Goal: Transaction & Acquisition: Purchase product/service

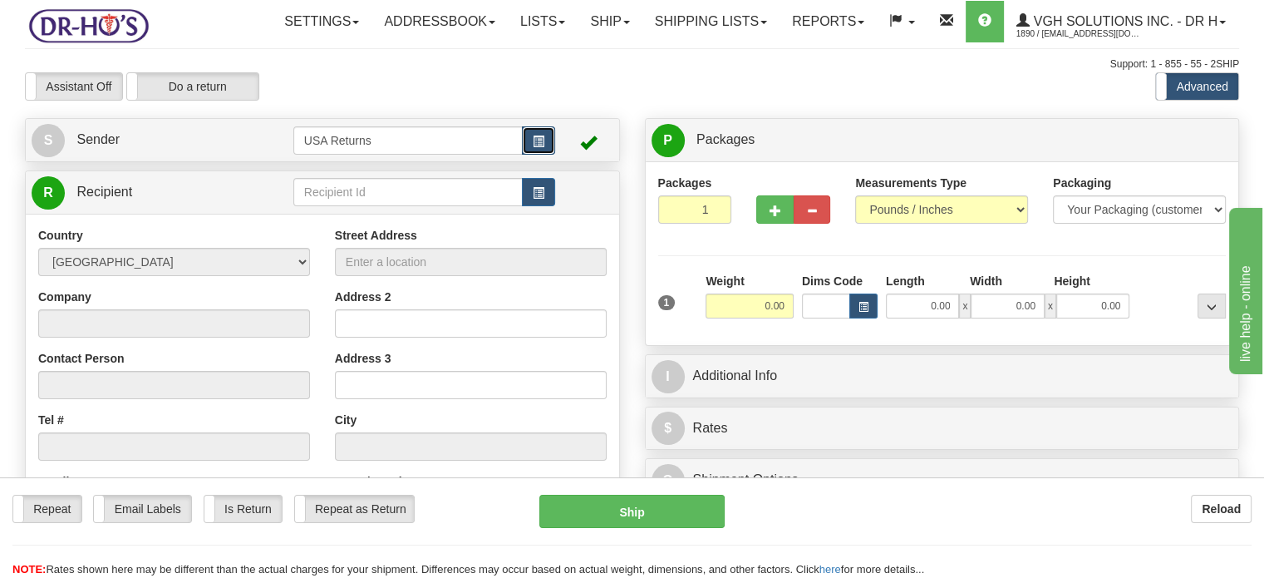
click at [554, 155] on button "button" at bounding box center [538, 140] width 33 height 28
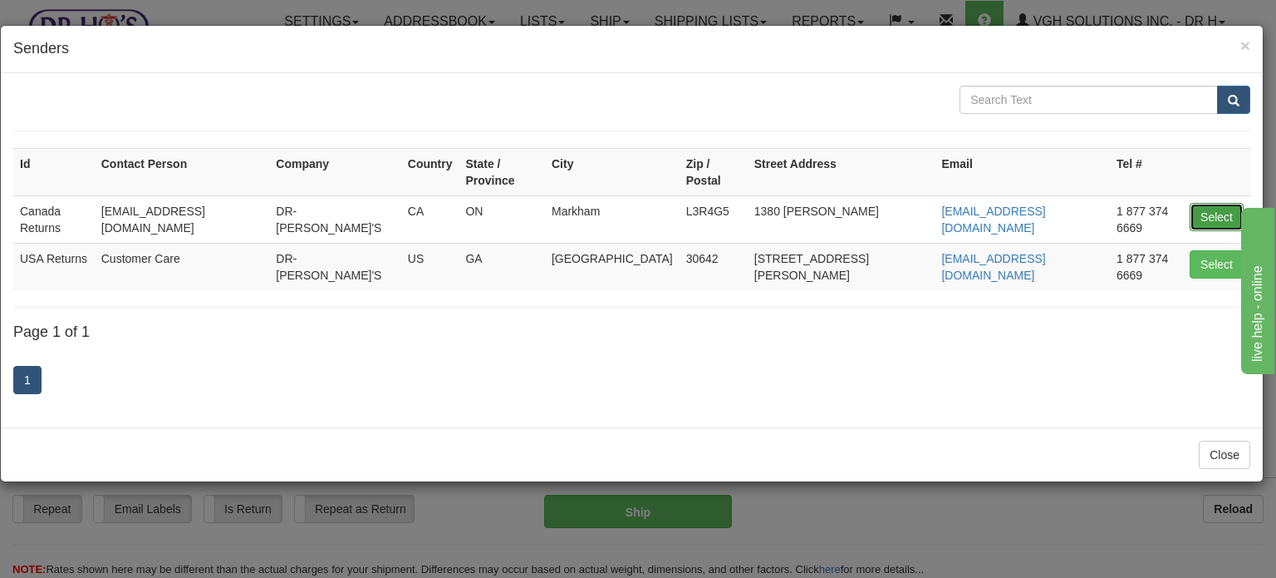
click at [1195, 204] on button "Select" at bounding box center [1217, 217] width 54 height 28
type input "Canada Returns"
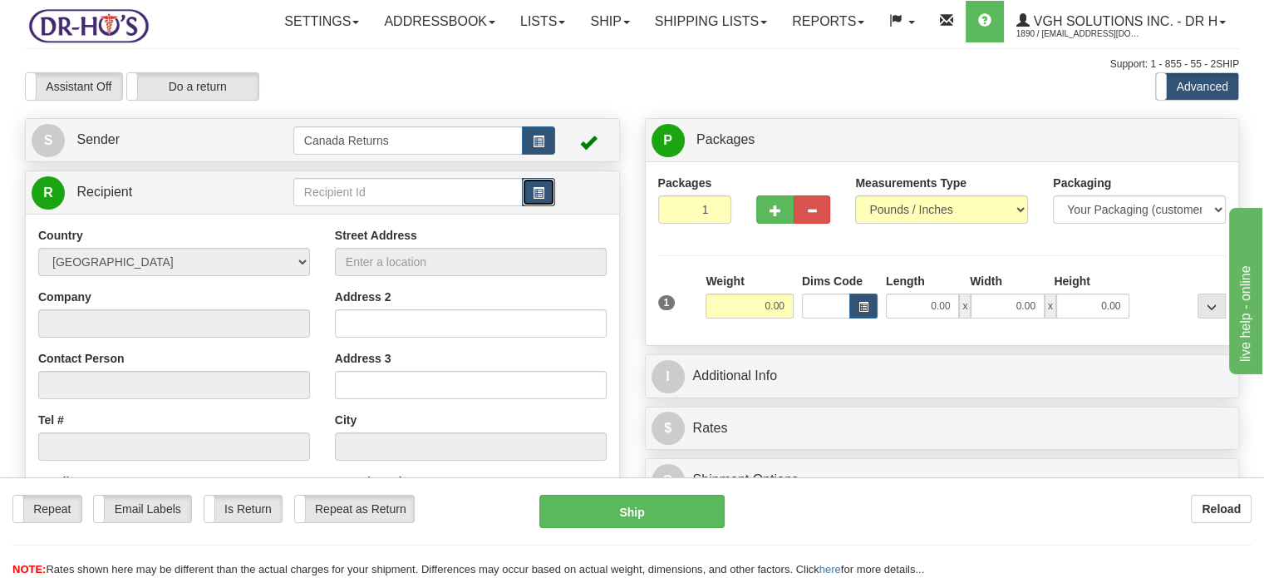
click at [548, 206] on button "button" at bounding box center [538, 192] width 33 height 28
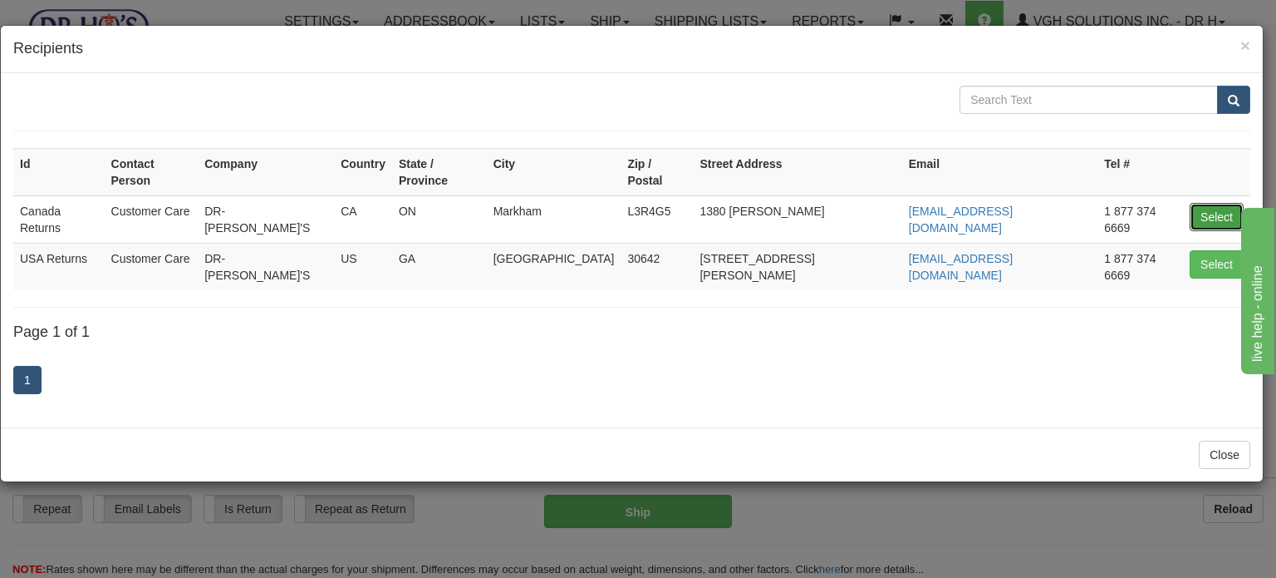
click at [1212, 203] on button "Select" at bounding box center [1217, 217] width 54 height 28
type input "Canada Returns"
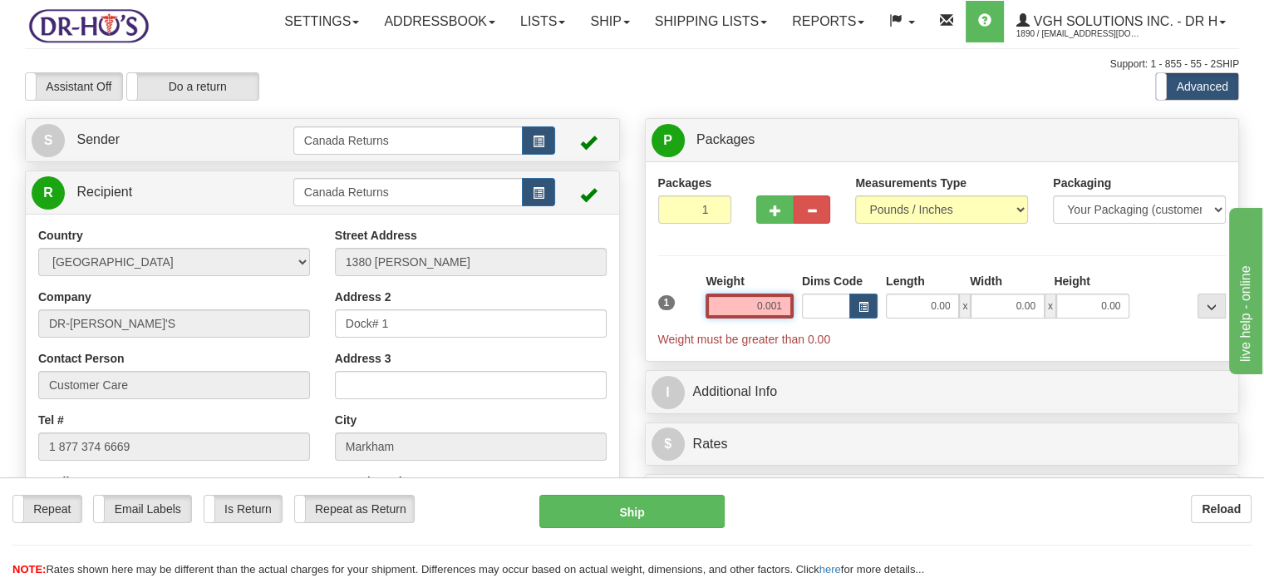
click at [784, 318] on input "0.001" at bounding box center [750, 305] width 88 height 25
drag, startPoint x: 785, startPoint y: 340, endPoint x: 708, endPoint y: 335, distance: 77.4
click at [708, 318] on input "0.001" at bounding box center [750, 305] width 88 height 25
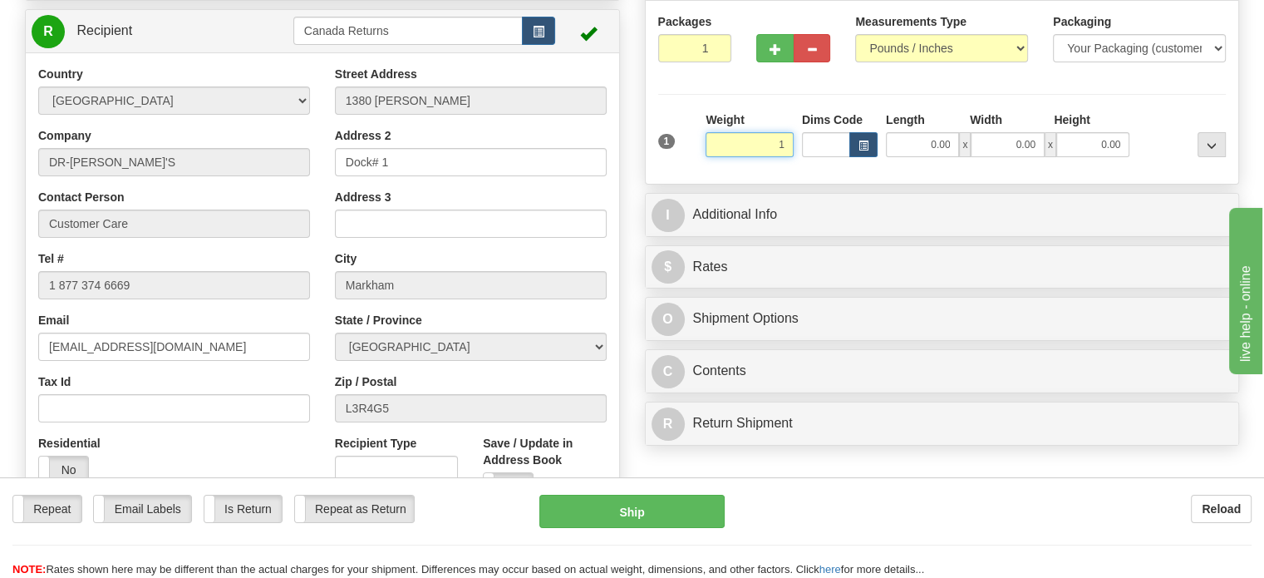
scroll to position [166, 0]
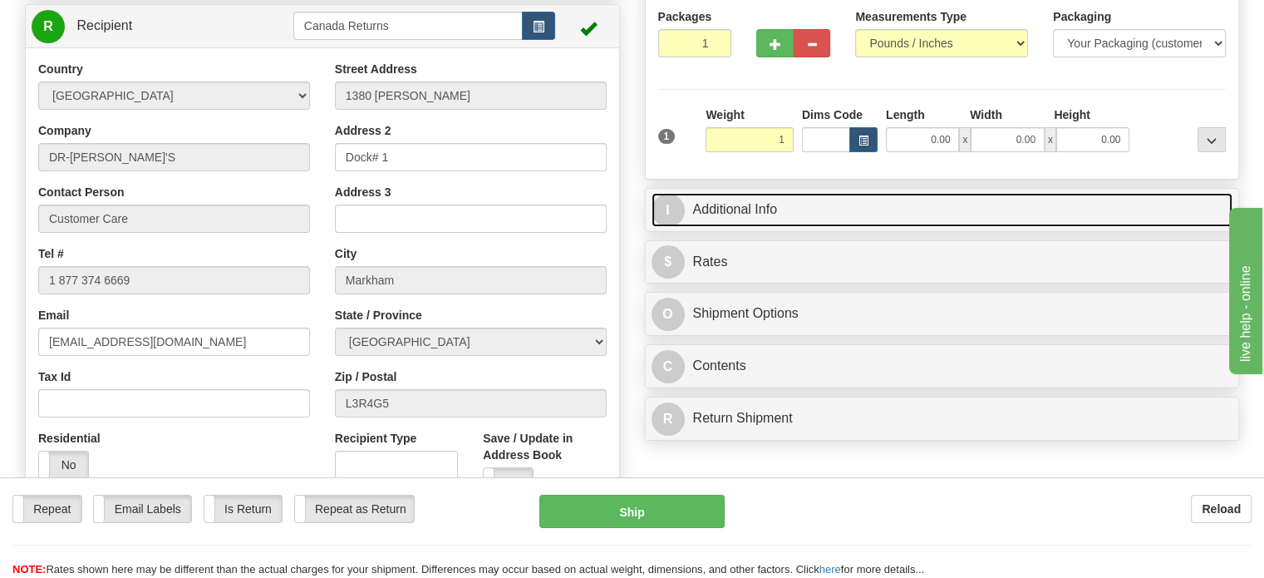
type input "1.00"
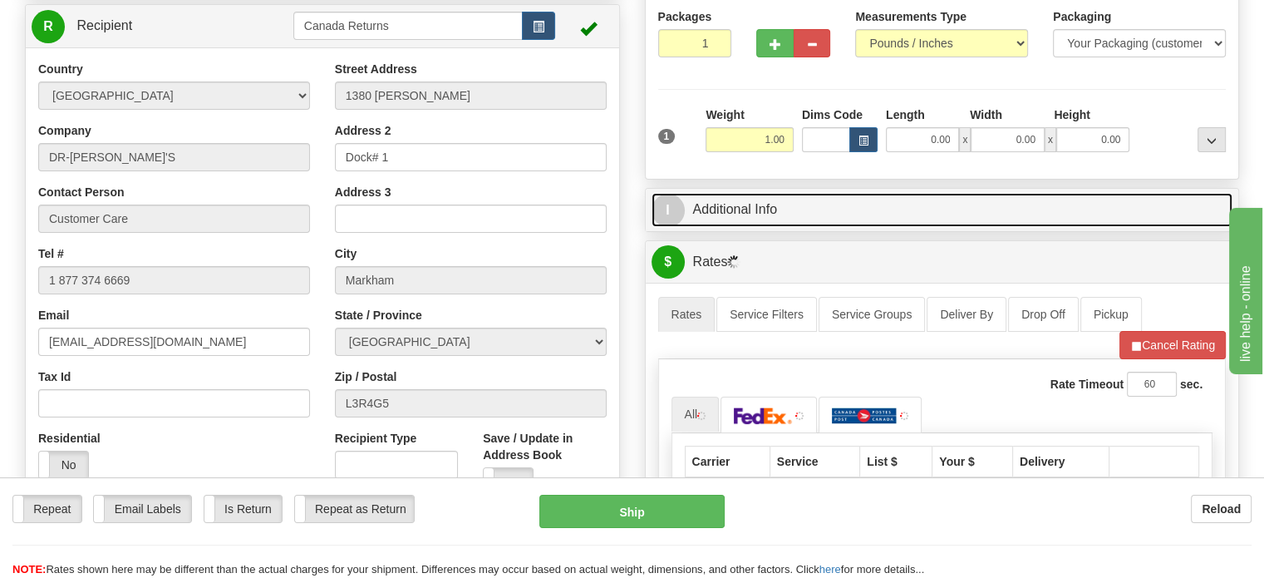
click at [779, 227] on link "I Additional Info" at bounding box center [943, 210] width 582 height 34
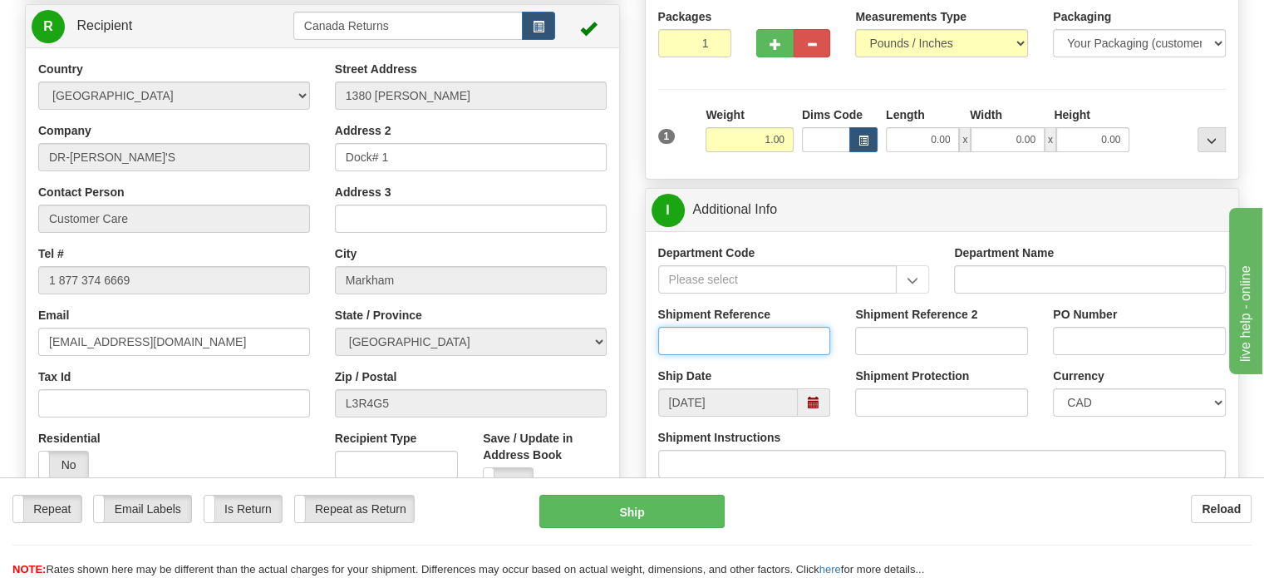
click at [751, 355] on input "Shipment Reference" at bounding box center [744, 341] width 173 height 28
paste input "CU25808631"
click at [815, 416] on span at bounding box center [814, 402] width 32 height 28
type input "CU25808631"
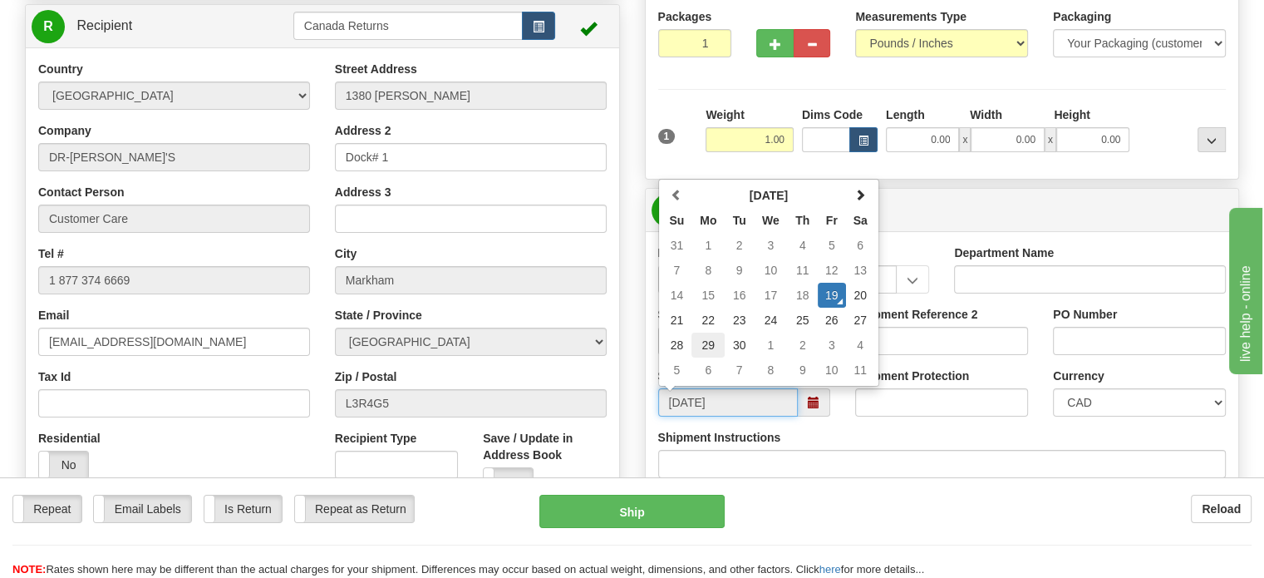
click at [701, 357] on td "29" at bounding box center [707, 344] width 33 height 25
type input "[DATE]"
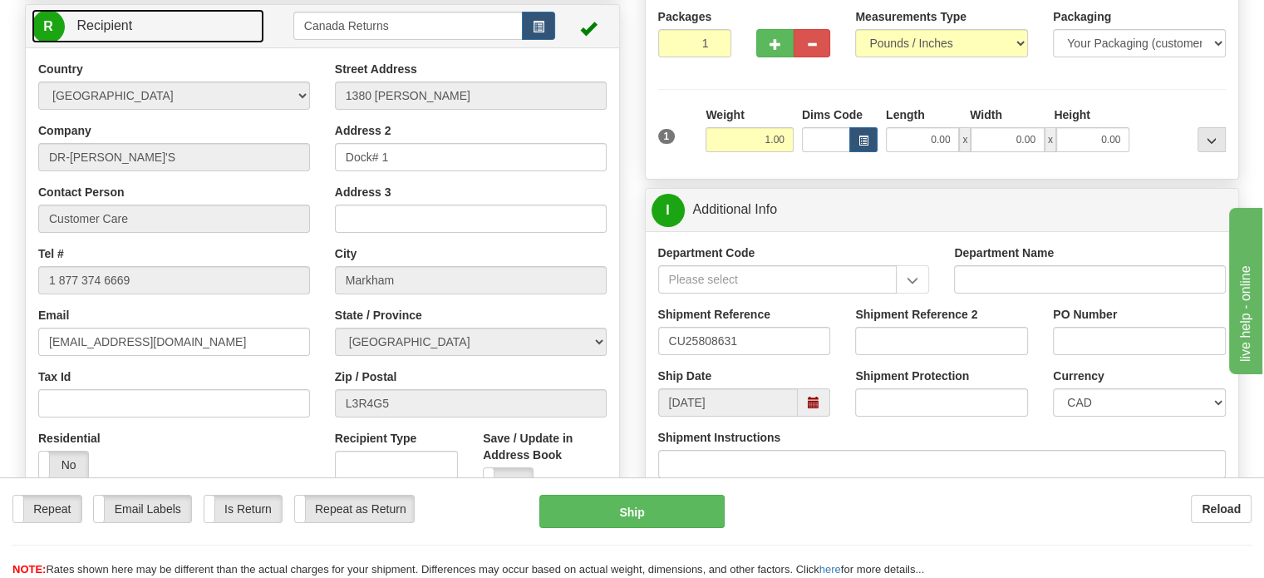
click at [189, 43] on link "R Recipient" at bounding box center [148, 26] width 233 height 34
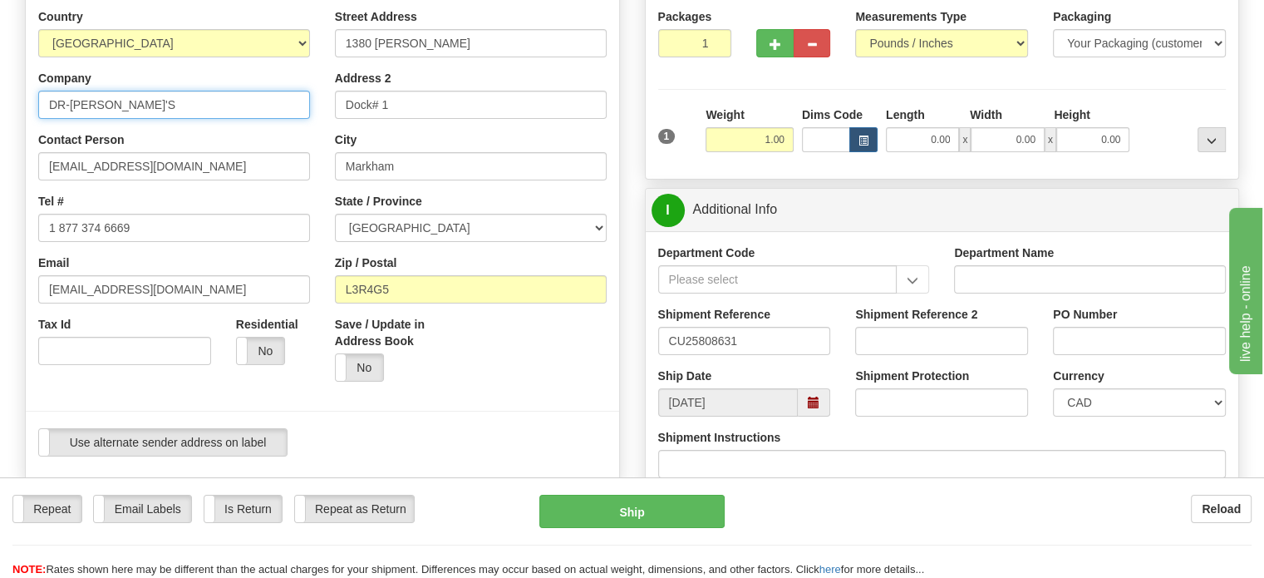
click at [170, 119] on input "DR-[PERSON_NAME]'S" at bounding box center [174, 105] width 272 height 28
paste input "[PERSON_NAME]"
type input "[PERSON_NAME]"
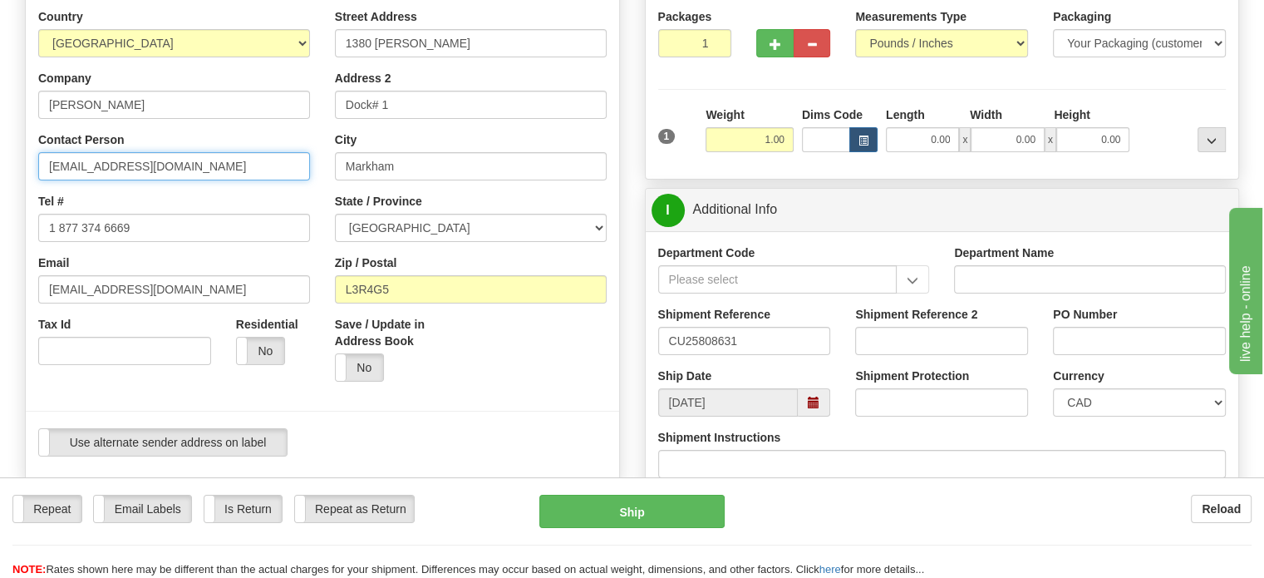
click at [166, 180] on input "[EMAIL_ADDRESS][DOMAIN_NAME]" at bounding box center [174, 166] width 272 height 28
paste input "[PERSON_NAME]"
type input "[PERSON_NAME]"
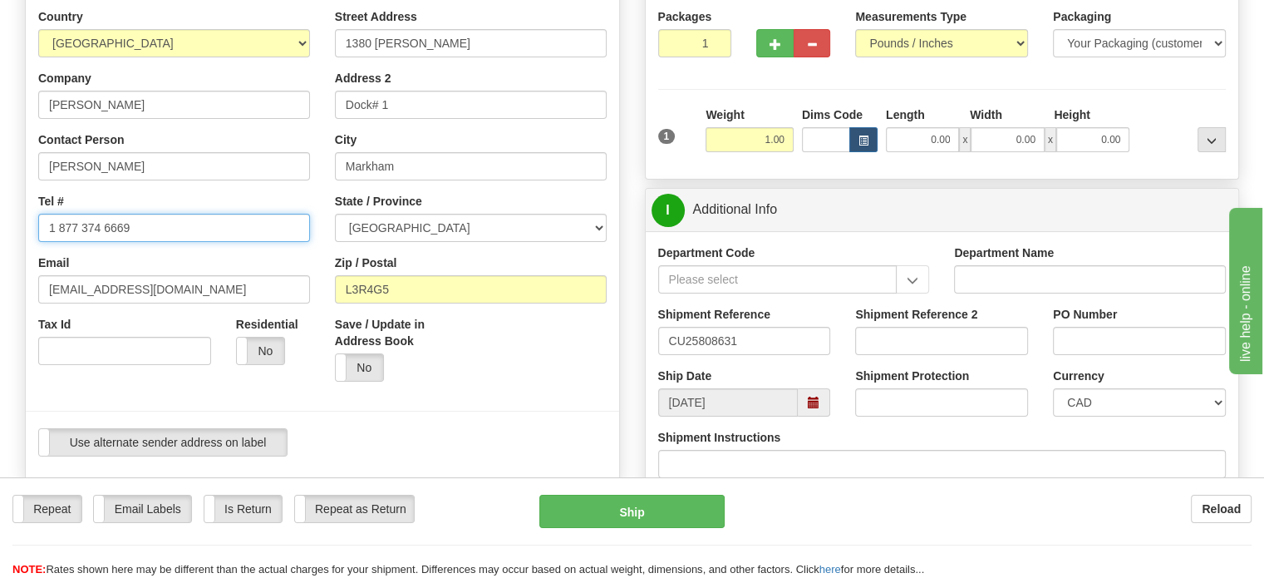
click at [199, 242] on input "1 877 374 6669" at bounding box center [174, 228] width 272 height 28
paste input "5198611252"
type input "5198611252"
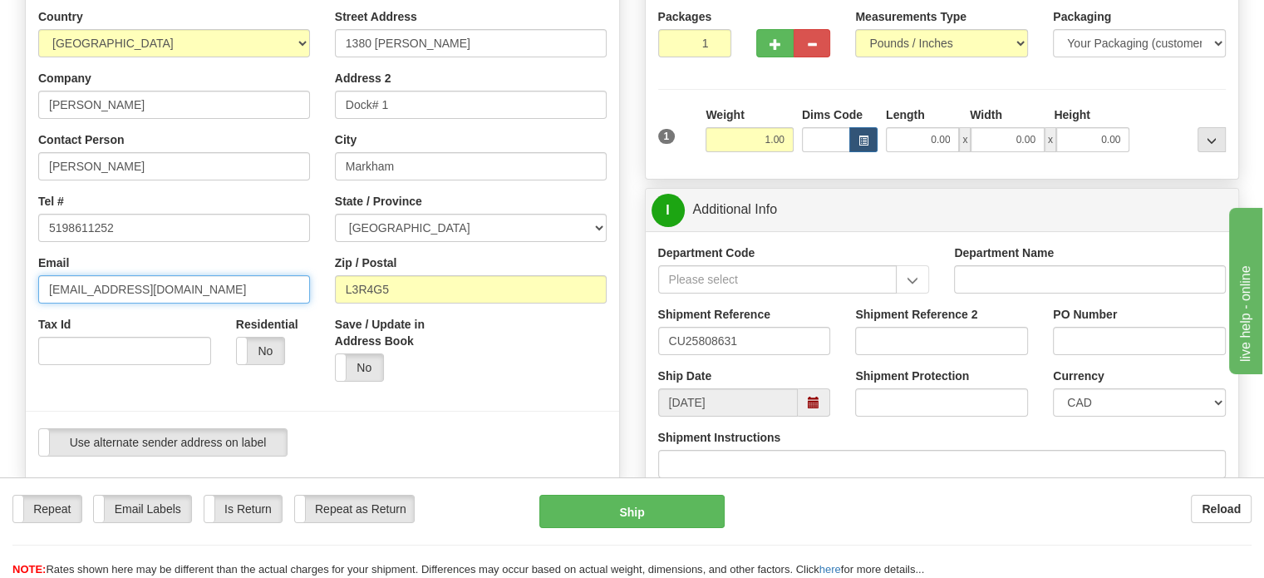
drag, startPoint x: 166, startPoint y: 332, endPoint x: 2, endPoint y: 295, distance: 167.7
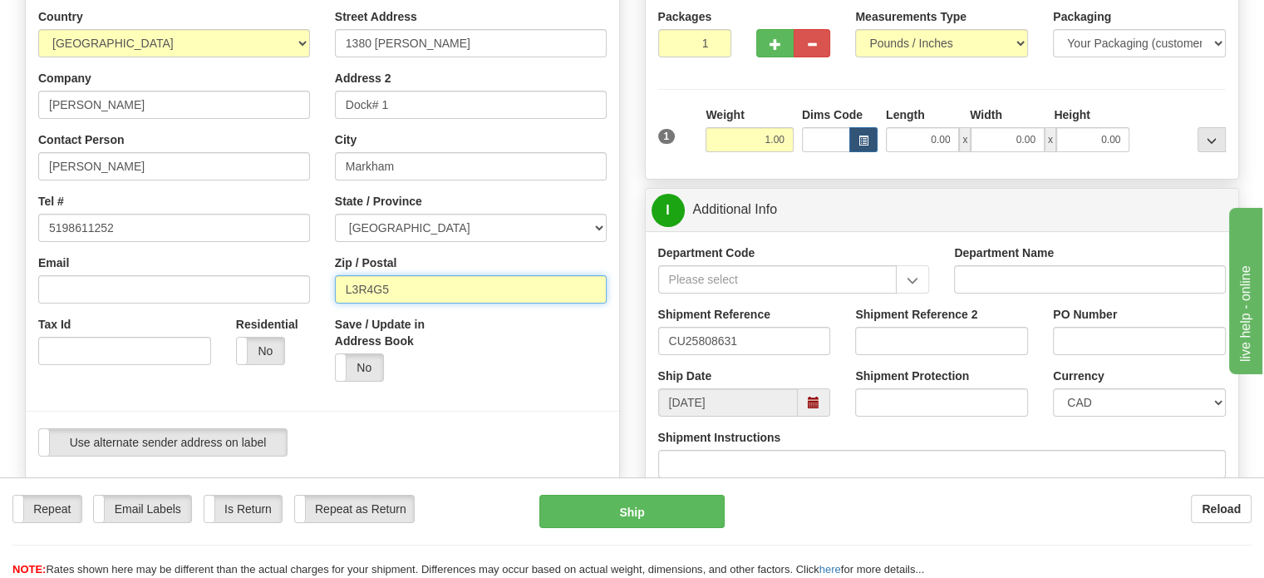
drag, startPoint x: 411, startPoint y: 332, endPoint x: 314, endPoint y: 327, distance: 96.5
click at [314, 327] on div "Country [GEOGRAPHIC_DATA] [GEOGRAPHIC_DATA] [GEOGRAPHIC_DATA] [GEOGRAPHIC_DATA]…" at bounding box center [322, 238] width 593 height 460
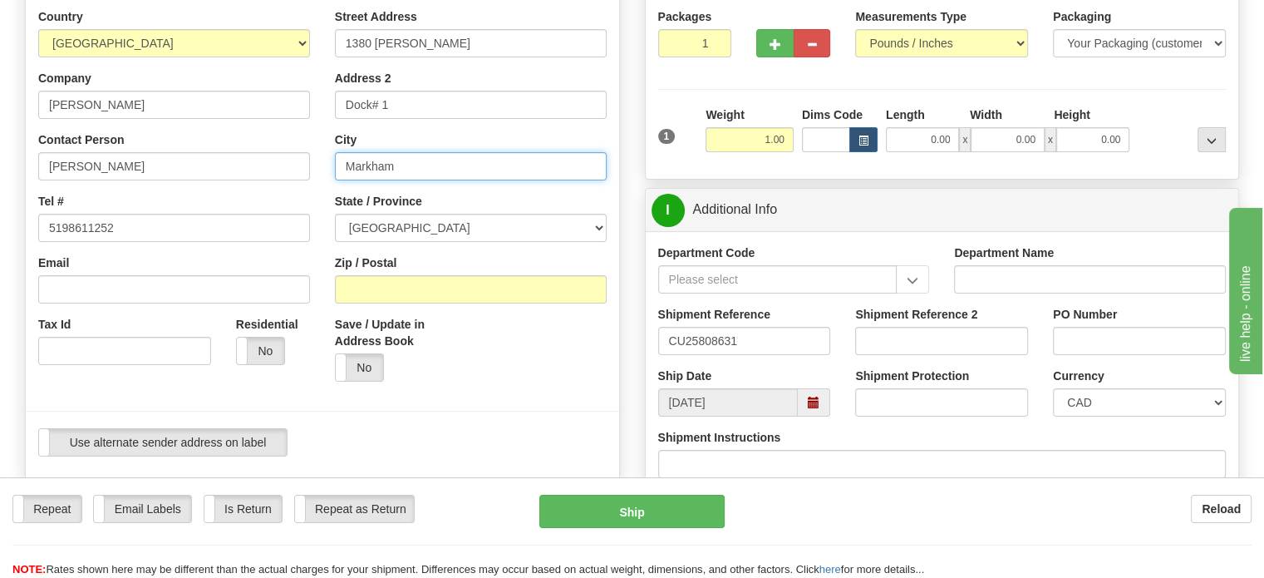
drag, startPoint x: 406, startPoint y: 199, endPoint x: 309, endPoint y: 166, distance: 102.5
click at [295, 195] on div "Country [GEOGRAPHIC_DATA] [GEOGRAPHIC_DATA] [GEOGRAPHIC_DATA] [GEOGRAPHIC_DATA]…" at bounding box center [322, 238] width 593 height 460
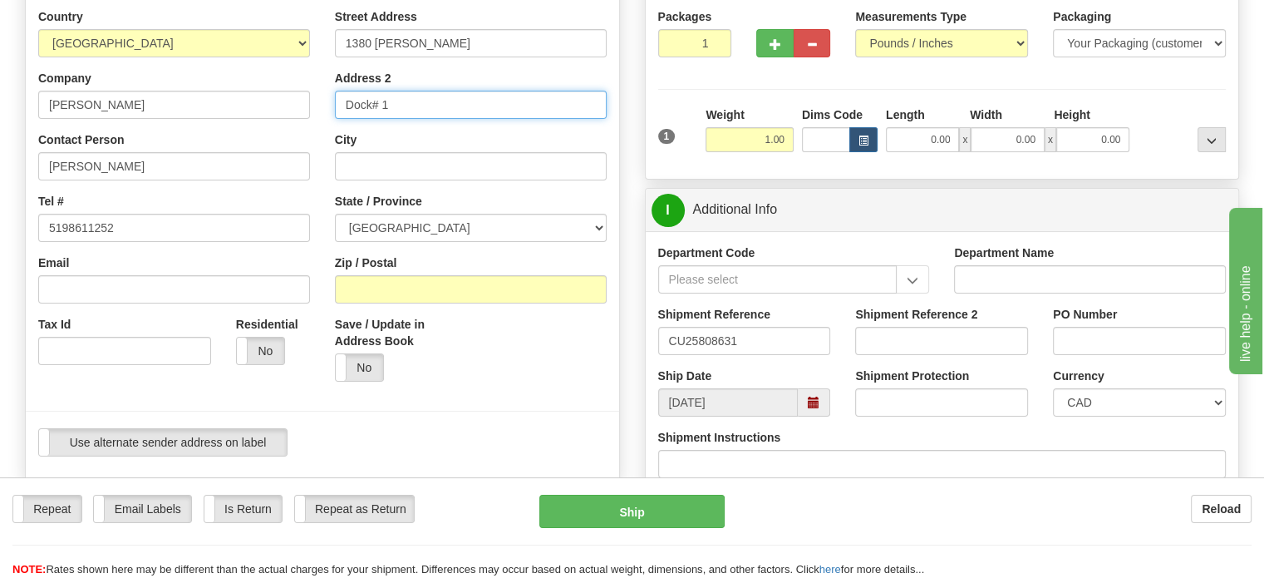
drag, startPoint x: 382, startPoint y: 134, endPoint x: 203, endPoint y: 117, distance: 180.3
click at [186, 128] on div "Country [GEOGRAPHIC_DATA] [GEOGRAPHIC_DATA] [GEOGRAPHIC_DATA] [GEOGRAPHIC_DATA]…" at bounding box center [322, 238] width 593 height 460
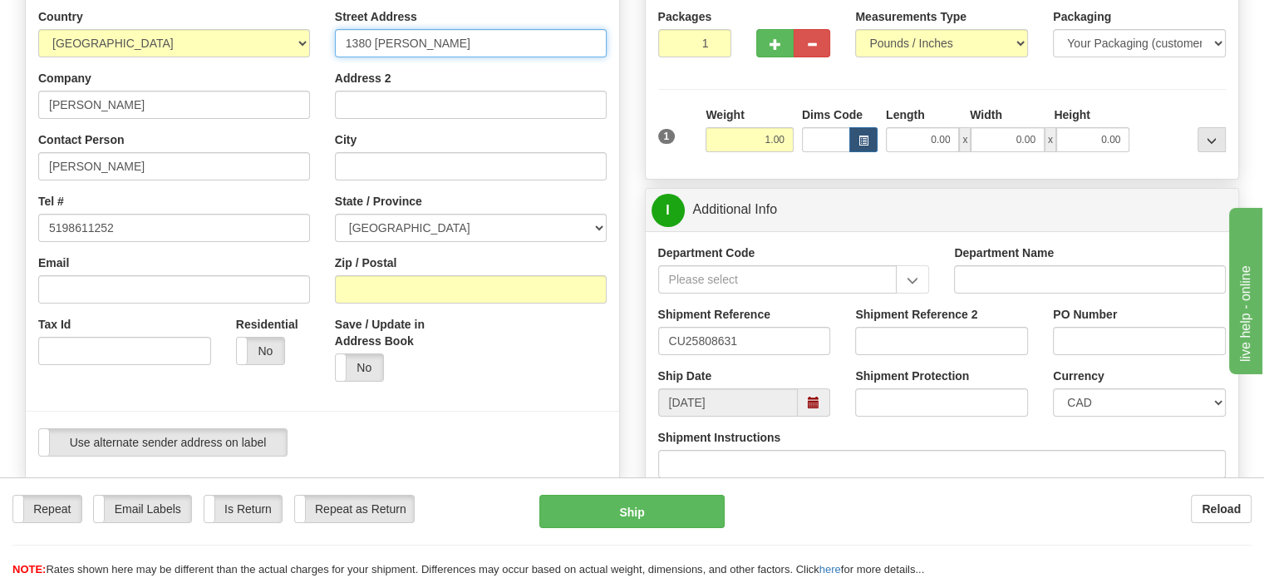
drag, startPoint x: 443, startPoint y: 69, endPoint x: 28, endPoint y: 43, distance: 415.5
click at [28, 43] on div "Country [GEOGRAPHIC_DATA] [GEOGRAPHIC_DATA] [GEOGRAPHIC_DATA] [GEOGRAPHIC_DATA]…" at bounding box center [322, 238] width 593 height 486
click at [498, 57] on input "Street Address" at bounding box center [471, 43] width 272 height 28
paste input "[STREET_ADDRESS][PERSON_NAME]"
type input "[STREET_ADDRESS][PERSON_NAME]"
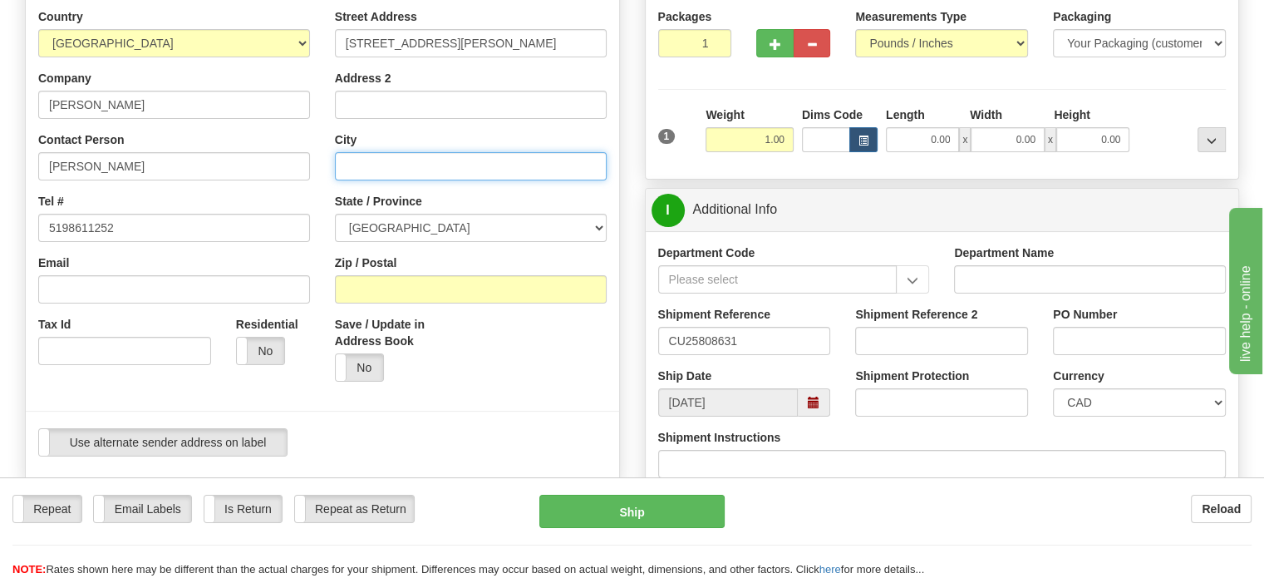
click at [448, 180] on input "City" at bounding box center [471, 166] width 272 height 28
paste input "Waubaushene"
type input "Waubaushene"
click at [492, 347] on div "Street Address [STREET_ADDRESS][PERSON_NAME] Address 2 City [GEOGRAPHIC_DATA] S…" at bounding box center [470, 201] width 297 height 386
click at [495, 343] on div "Street Address [STREET_ADDRESS][PERSON_NAME] Address 2 City [GEOGRAPHIC_DATA] S…" at bounding box center [470, 201] width 297 height 386
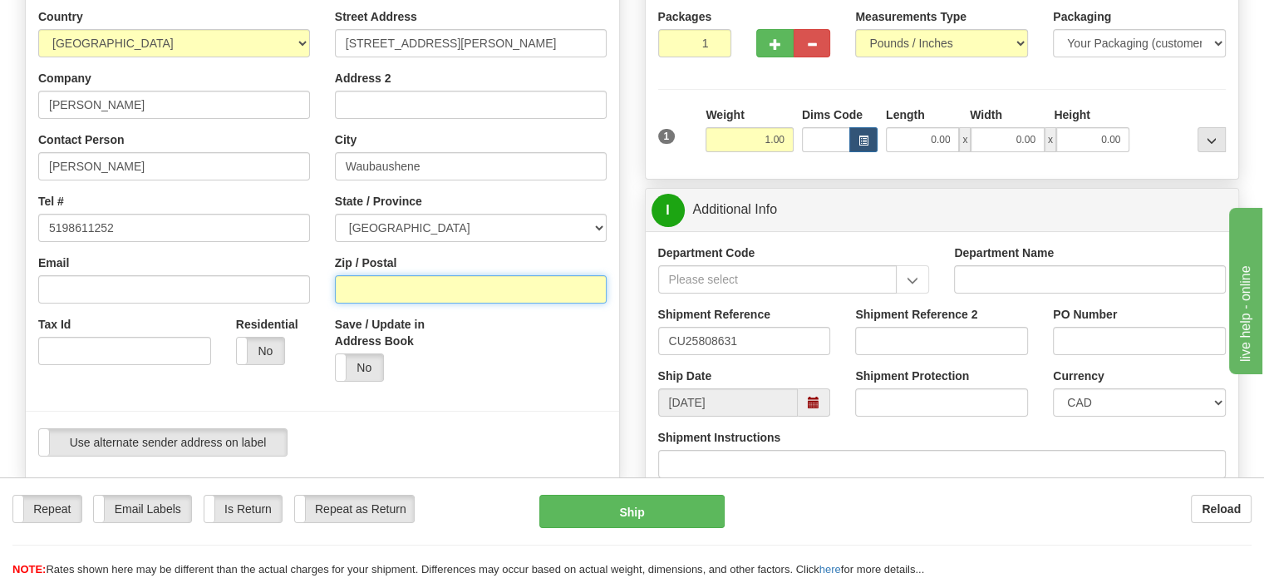
click at [496, 303] on input "Zip / Postal" at bounding box center [471, 289] width 272 height 28
paste input "L0K 2C0"
type input "L0K 2C0"
click at [638, 381] on div "P Packages 1 Packages - Weight: 1.00 Lbs Shipment Level Shipm. Package Level Pa…" at bounding box center [942, 530] width 620 height 1156
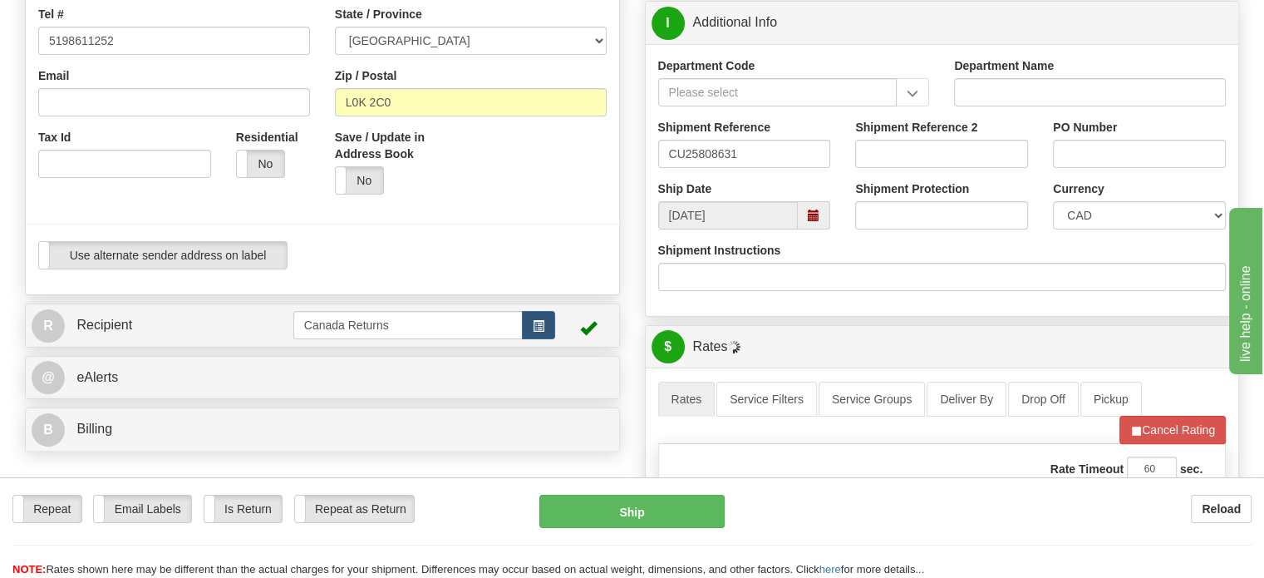
scroll to position [416, 0]
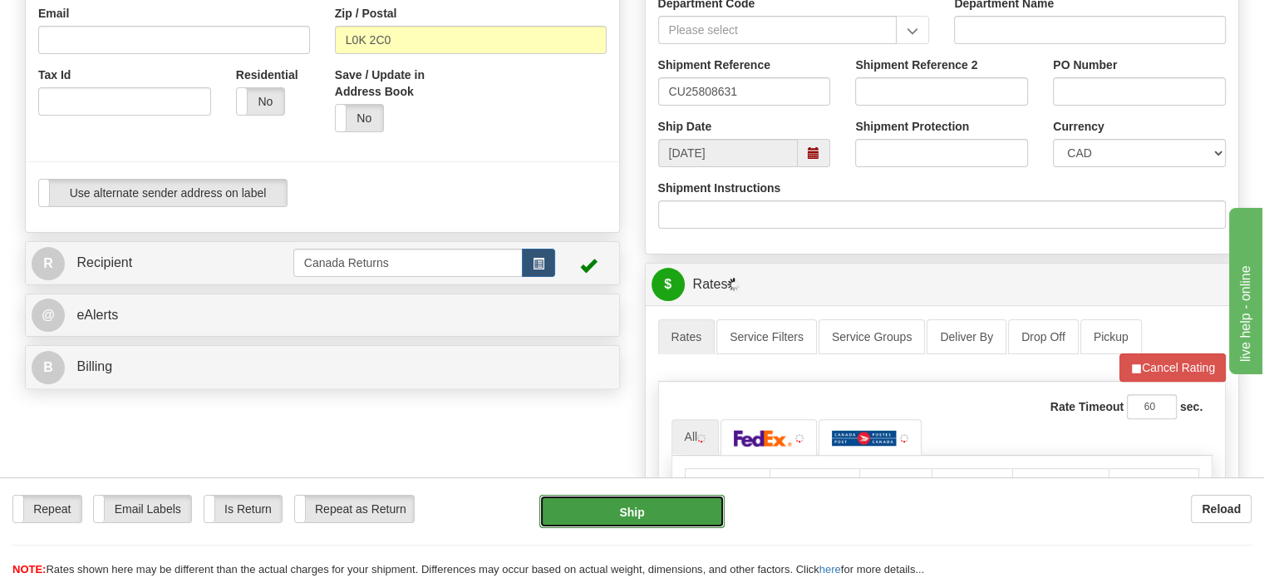
click at [645, 495] on button "Ship" at bounding box center [632, 510] width 186 height 33
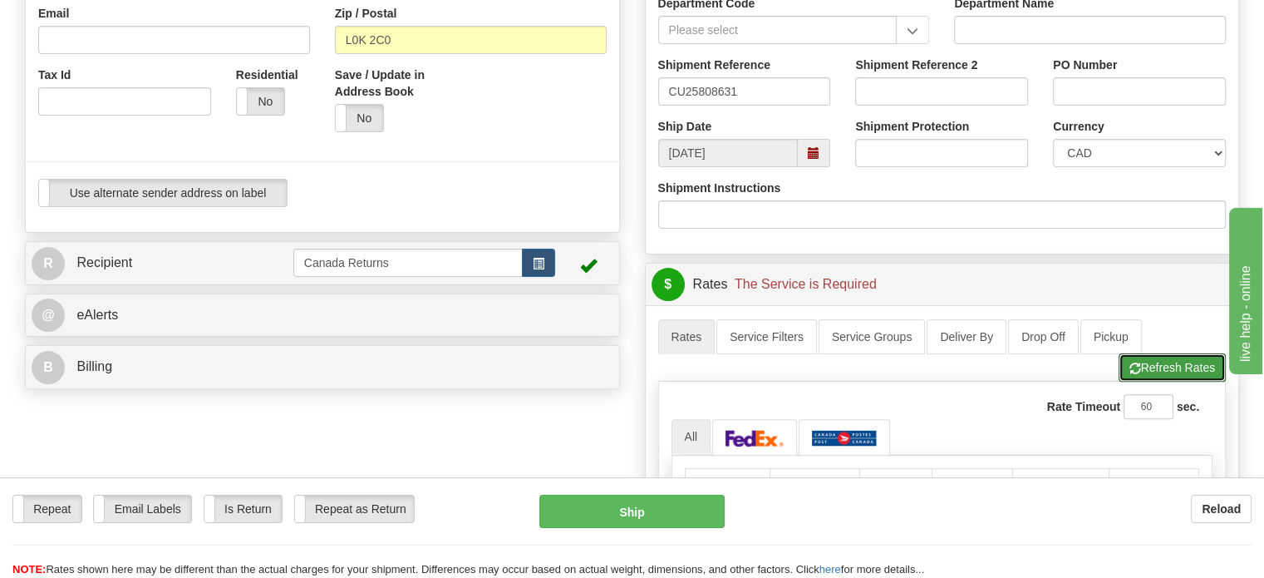
drag, startPoint x: 1163, startPoint y: 399, endPoint x: 1151, endPoint y: 400, distance: 11.7
click at [1163, 381] on button "Refresh Rates" at bounding box center [1172, 367] width 107 height 28
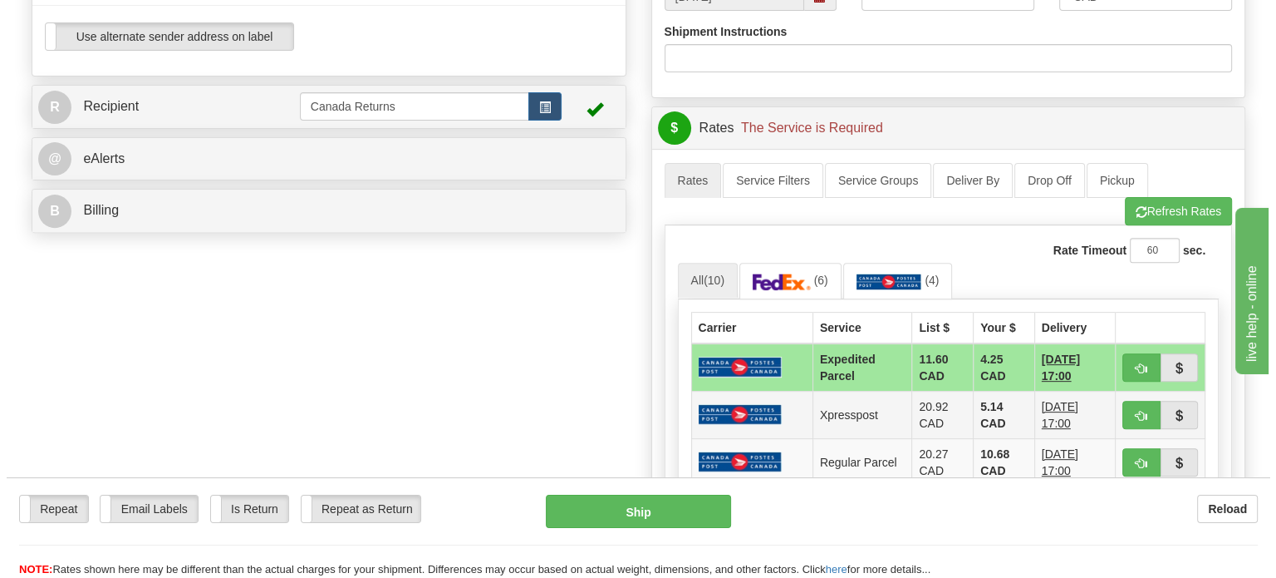
scroll to position [582, 0]
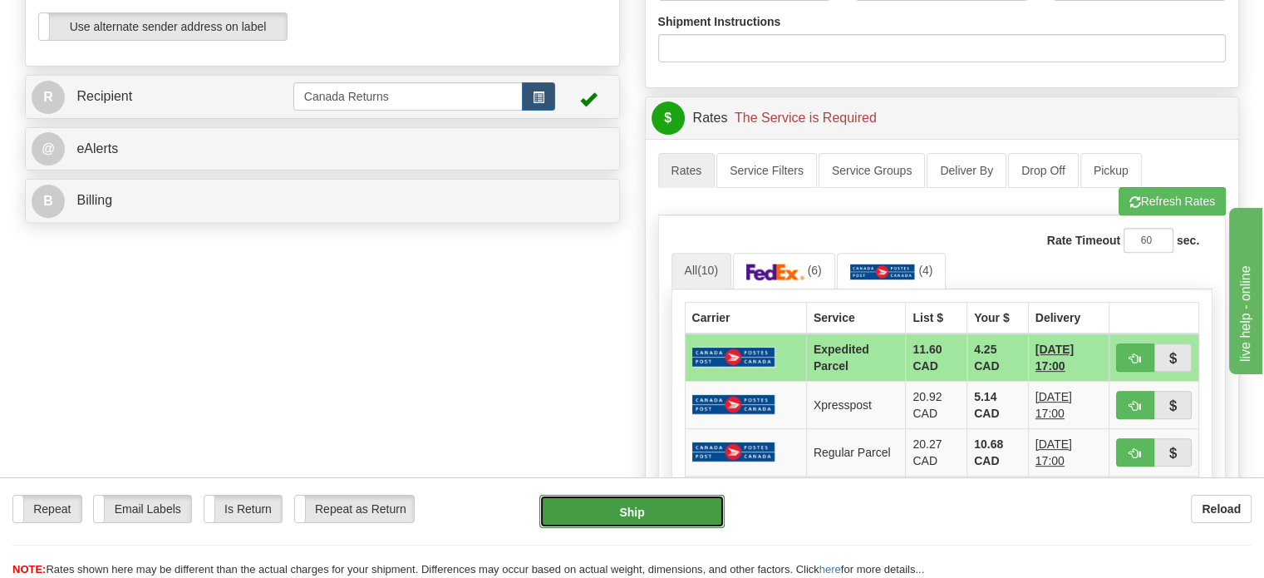
click at [687, 505] on button "Ship" at bounding box center [632, 510] width 186 height 33
type input "DOM.EP"
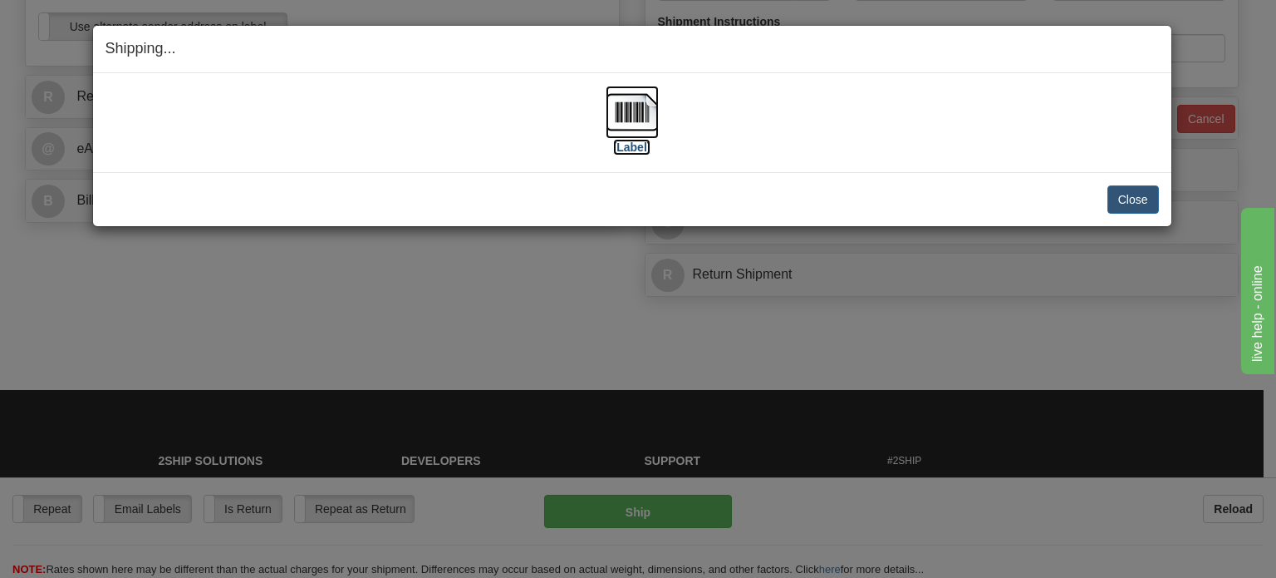
click at [635, 111] on img at bounding box center [632, 112] width 53 height 53
